Goal: Find specific page/section: Find specific page/section

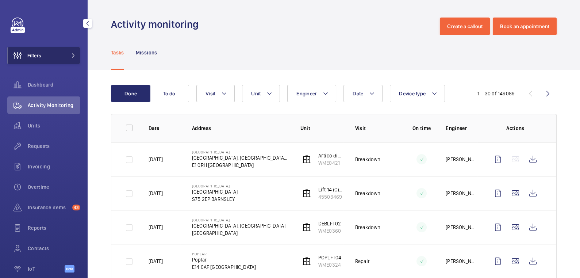
click at [64, 50] on button "Filters" at bounding box center [43, 56] width 73 height 18
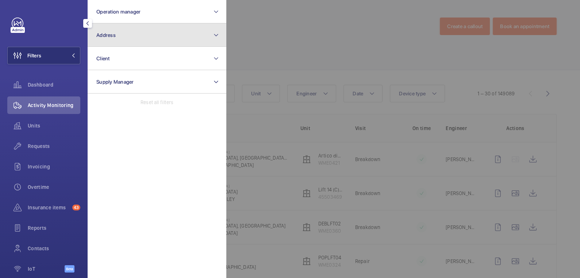
click at [117, 34] on button "Address" at bounding box center [157, 34] width 139 height 23
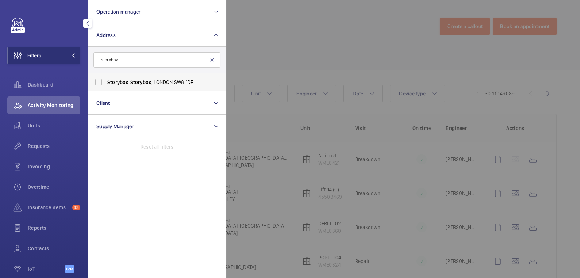
type input "storybox"
click at [143, 79] on span "Storybox" at bounding box center [140, 82] width 21 height 6
click at [106, 79] on input "Storybox - Storybox , [GEOGRAPHIC_DATA] 1DF" at bounding box center [98, 82] width 15 height 15
checkbox input "true"
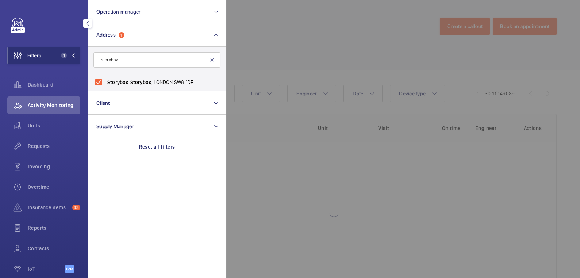
click at [260, 42] on div at bounding box center [516, 139] width 580 height 278
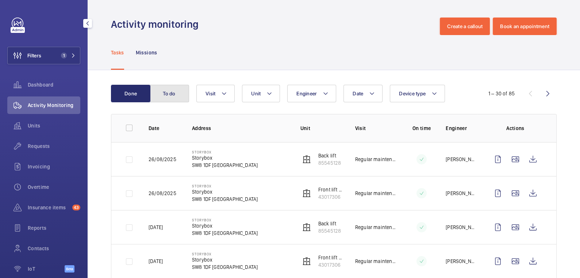
click at [172, 88] on button "To do" at bounding box center [169, 94] width 39 height 18
